Goal: Task Accomplishment & Management: Manage account settings

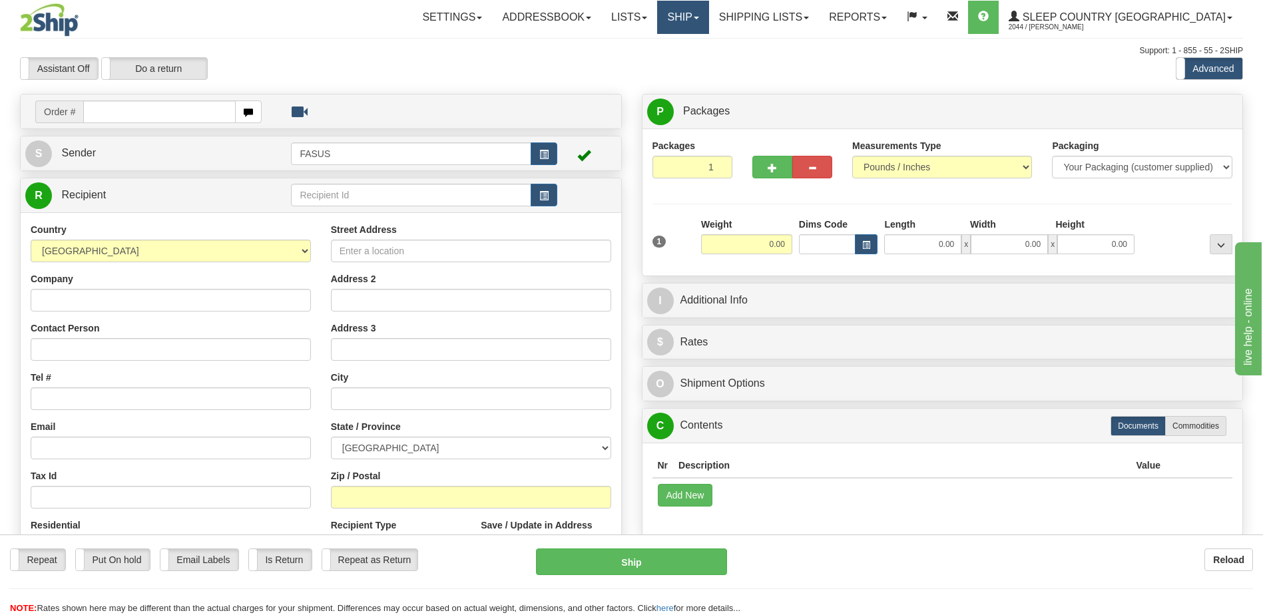
click at [708, 19] on link "Ship" at bounding box center [682, 17] width 51 height 33
click at [695, 65] on span "OnHold / Order Queue" at bounding box center [648, 64] width 94 height 11
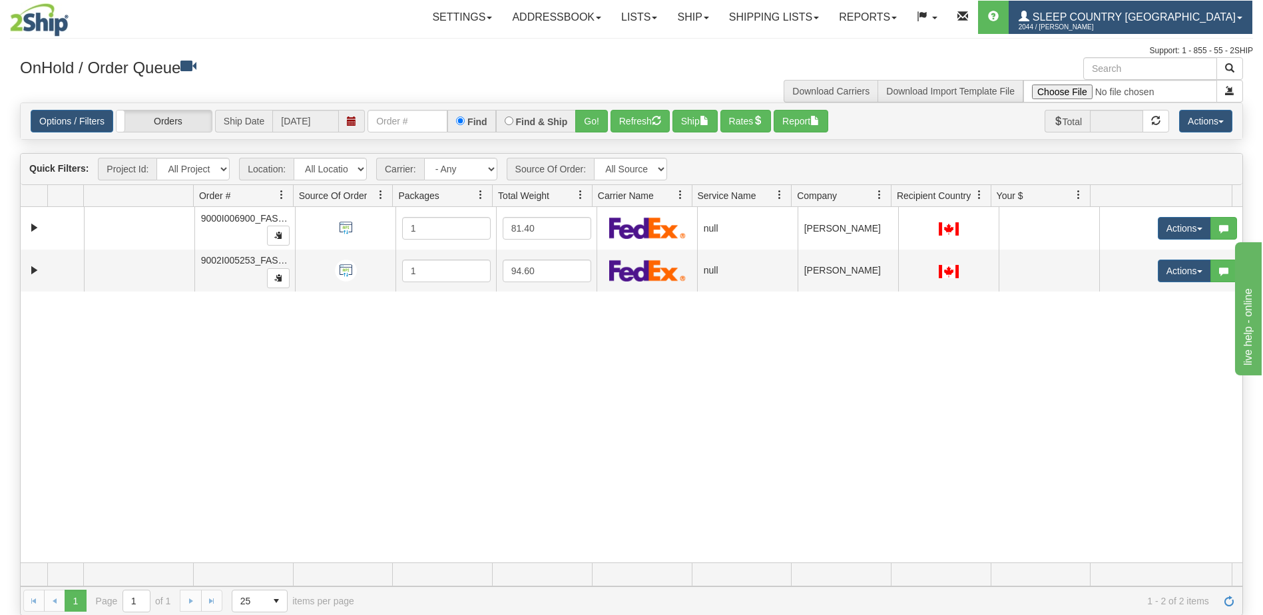
click at [1141, 16] on span "Sleep Country [GEOGRAPHIC_DATA]" at bounding box center [1132, 16] width 206 height 11
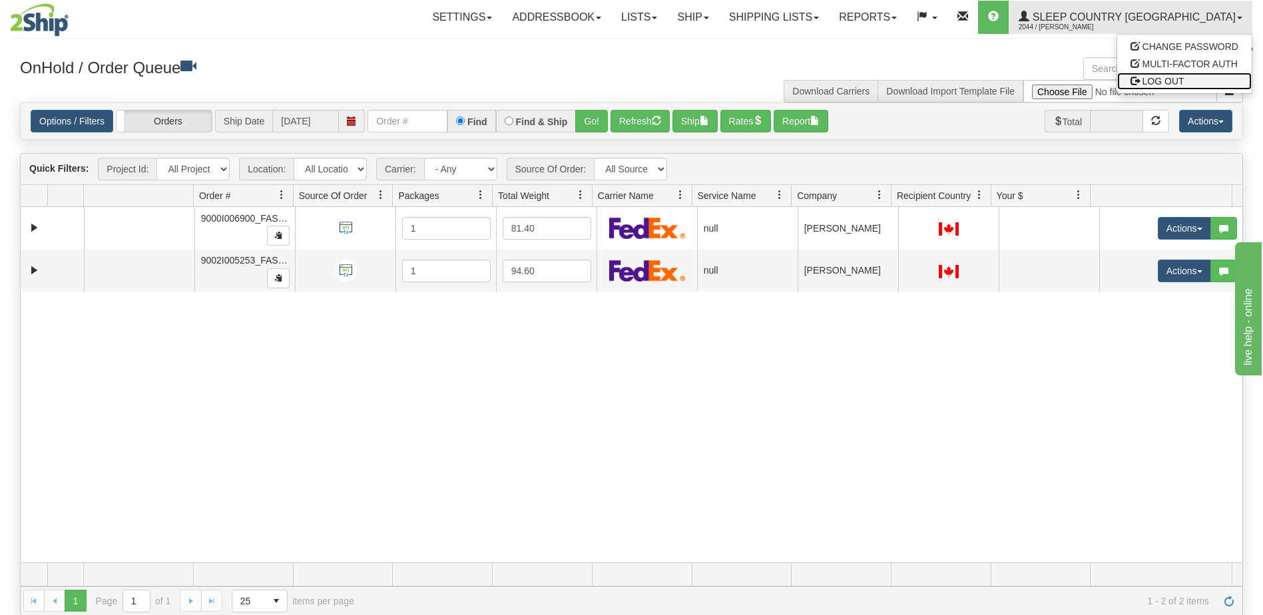
click at [1154, 85] on span "LOG OUT" at bounding box center [1164, 81] width 42 height 11
